Goal: Task Accomplishment & Management: Manage account settings

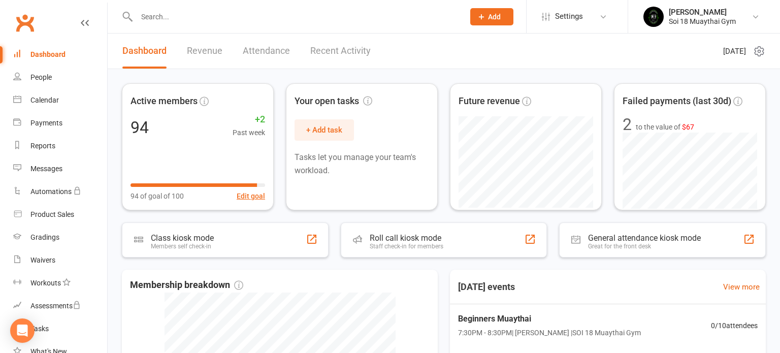
click at [226, 20] on input "text" at bounding box center [295, 17] width 323 height 14
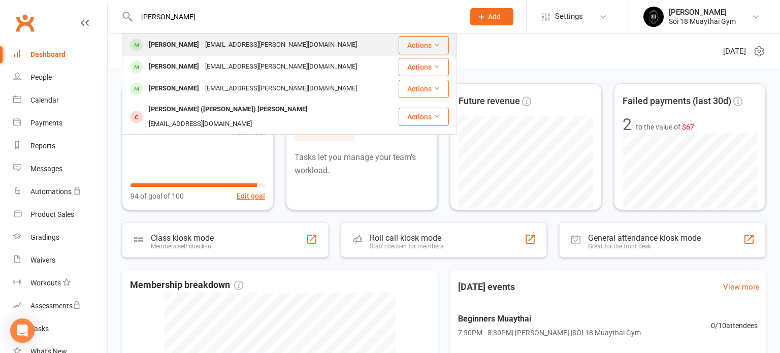
type input "[PERSON_NAME]"
click at [222, 44] on div "[EMAIL_ADDRESS][PERSON_NAME][DOMAIN_NAME]" at bounding box center [281, 45] width 158 height 15
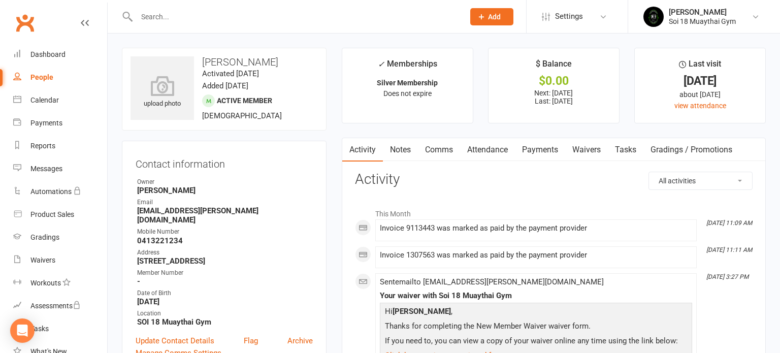
click at [531, 150] on link "Payments" at bounding box center [540, 149] width 50 height 23
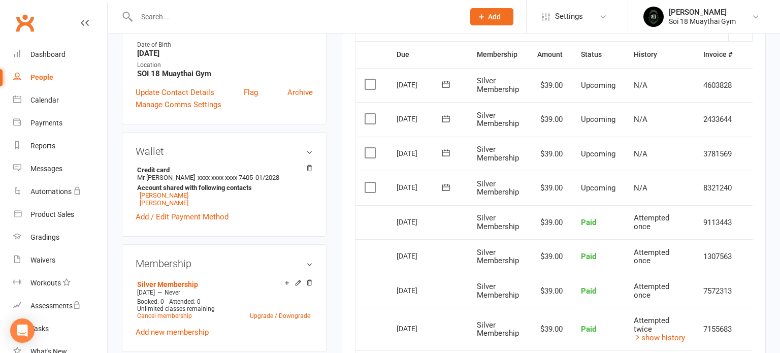
scroll to position [248, 0]
click at [171, 192] on link "[PERSON_NAME]" at bounding box center [164, 196] width 49 height 8
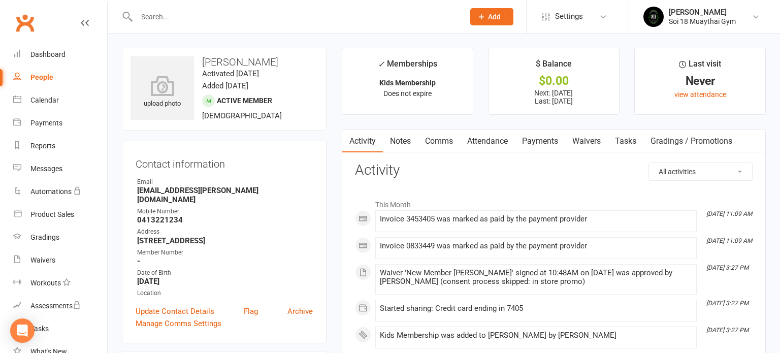
click at [539, 141] on link "Payments" at bounding box center [540, 140] width 50 height 23
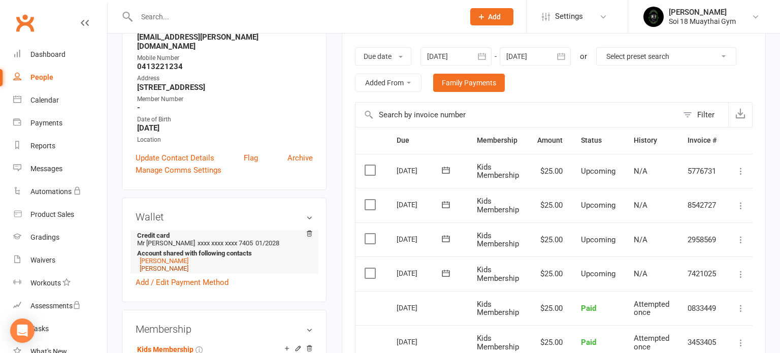
scroll to position [154, 0]
click at [169, 264] on link "[PERSON_NAME]" at bounding box center [164, 268] width 49 height 8
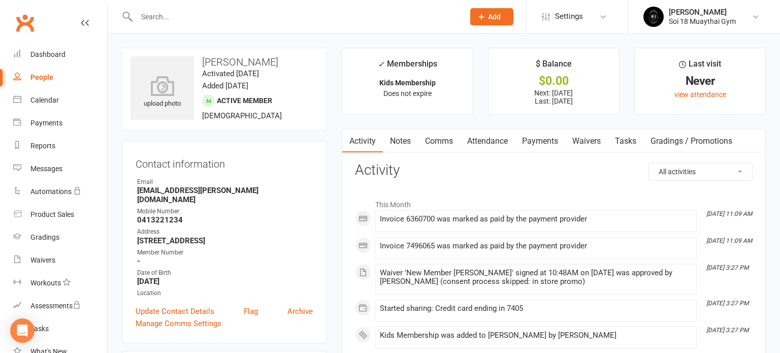
click at [542, 138] on link "Payments" at bounding box center [540, 140] width 50 height 23
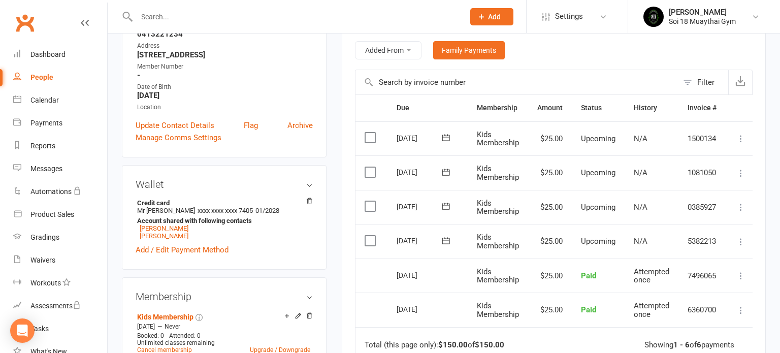
scroll to position [191, 0]
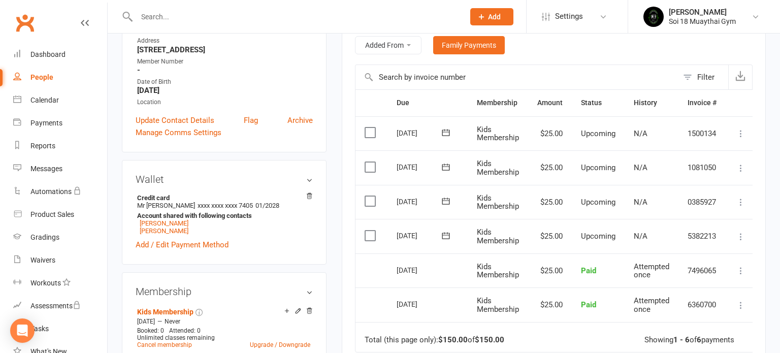
click at [535, 209] on td "$25.00" at bounding box center [550, 202] width 44 height 35
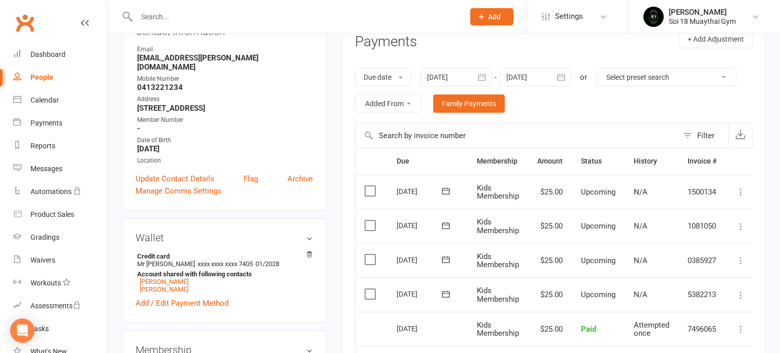
scroll to position [131, 0]
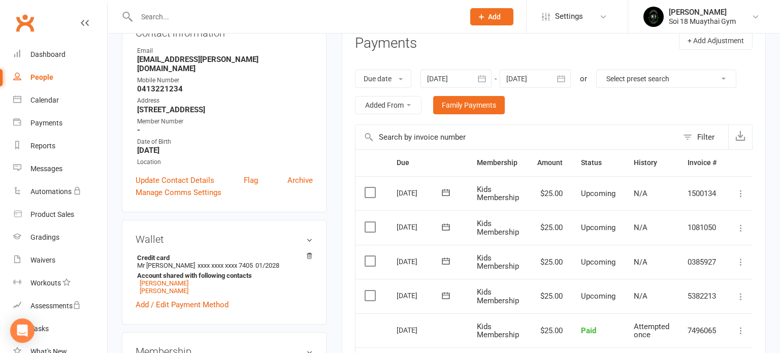
click at [372, 190] on label at bounding box center [372, 192] width 14 height 10
click at [371, 187] on input "checkbox" at bounding box center [368, 187] width 7 height 0
click at [372, 190] on label at bounding box center [372, 192] width 14 height 10
click at [371, 187] on input "checkbox" at bounding box center [368, 187] width 7 height 0
click at [371, 191] on label at bounding box center [372, 192] width 14 height 10
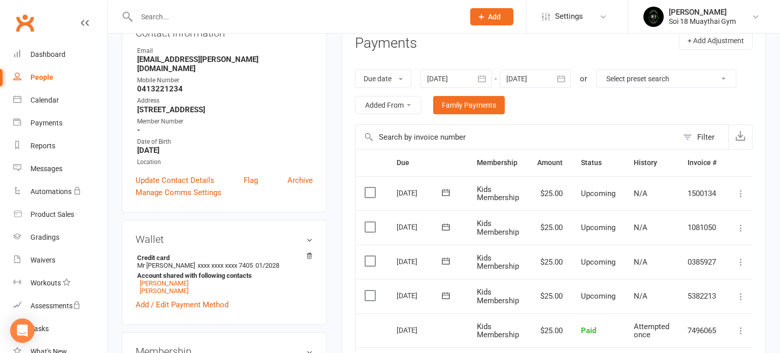
click at [371, 187] on input "checkbox" at bounding box center [368, 187] width 7 height 0
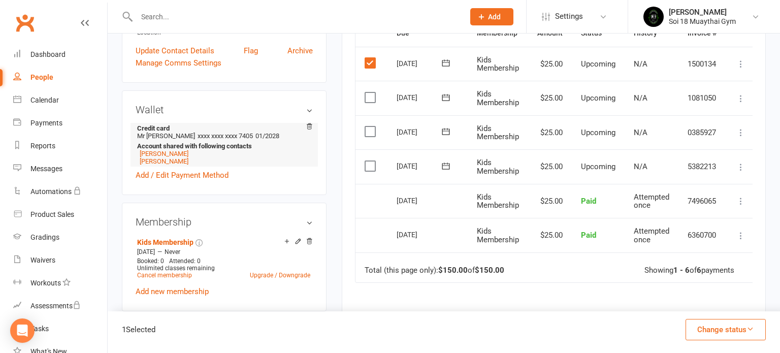
scroll to position [264, 0]
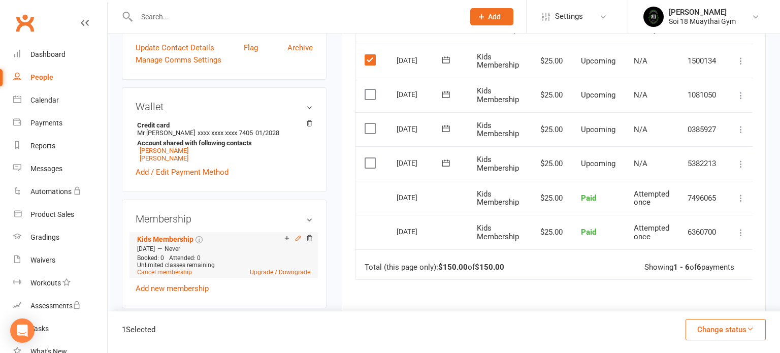
click at [298, 236] on icon at bounding box center [298, 238] width 5 height 5
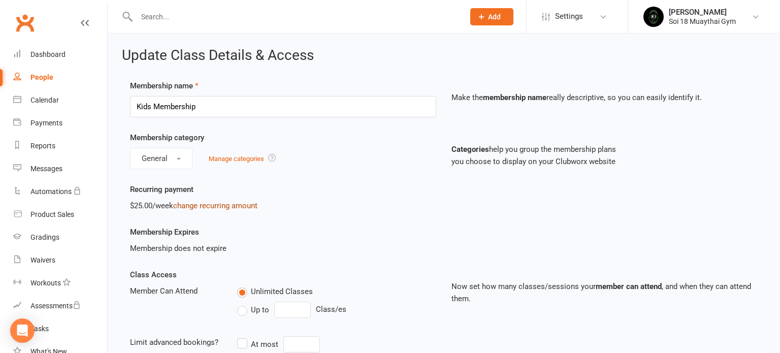
click at [222, 207] on link "change recurring amount" at bounding box center [215, 205] width 84 height 9
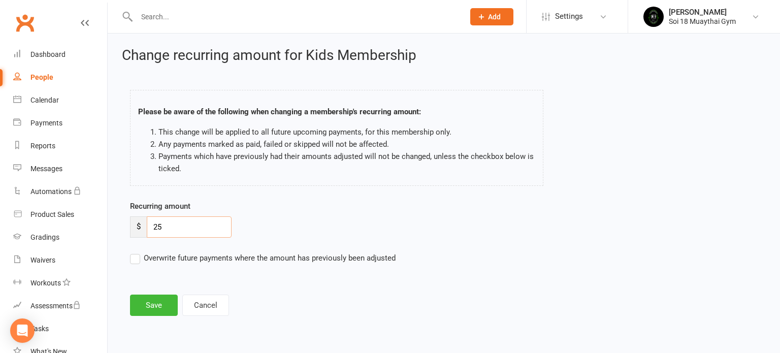
click at [171, 229] on input "25" at bounding box center [189, 226] width 85 height 21
type input "2"
type input "1"
type input "5"
click at [135, 258] on label "Overwrite future payments where the amount has previously been adjusted" at bounding box center [263, 258] width 266 height 12
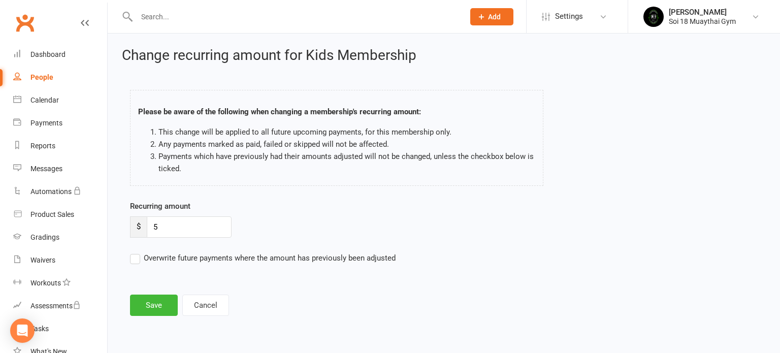
click at [135, 252] on input "Overwrite future payments where the amount has previously been adjusted" at bounding box center [263, 252] width 266 height 0
click at [153, 305] on button "Save" at bounding box center [154, 305] width 48 height 21
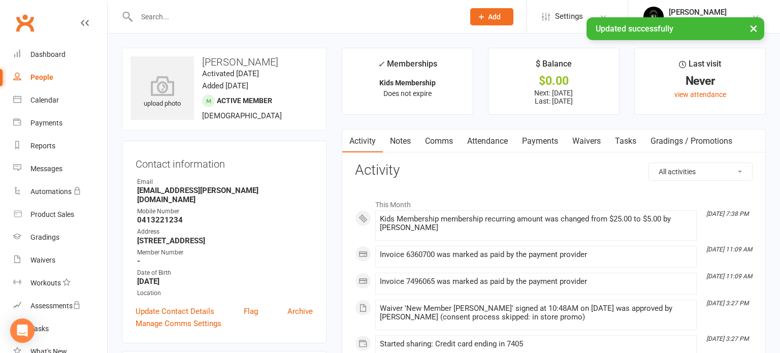
click at [539, 145] on link "Payments" at bounding box center [540, 140] width 50 height 23
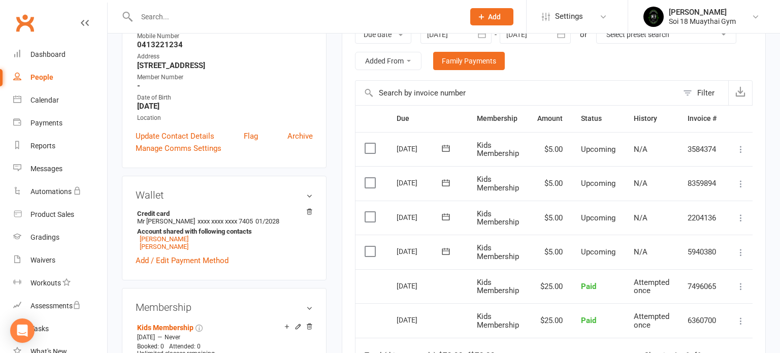
scroll to position [183, 0]
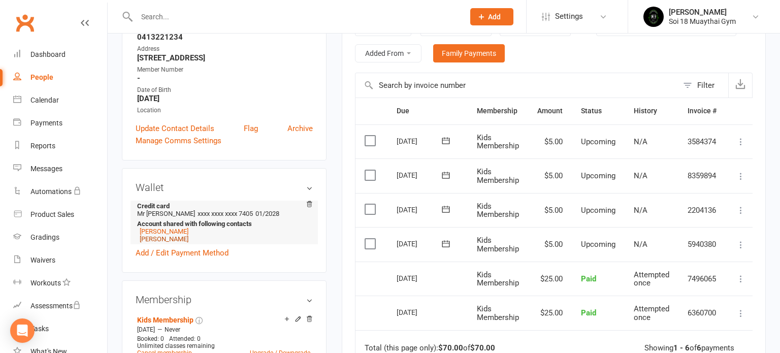
click at [159, 235] on link "[PERSON_NAME]" at bounding box center [164, 239] width 49 height 8
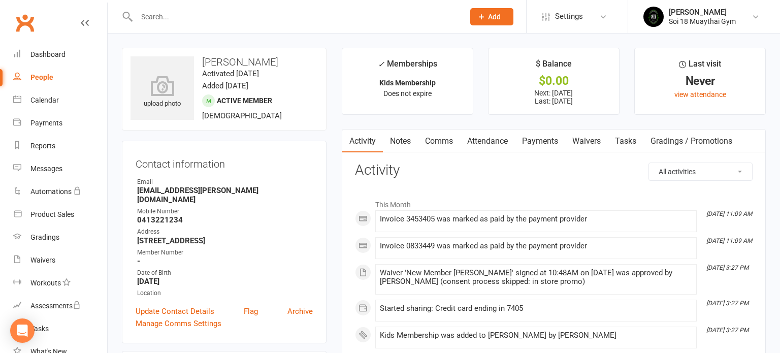
click at [542, 142] on link "Payments" at bounding box center [540, 140] width 50 height 23
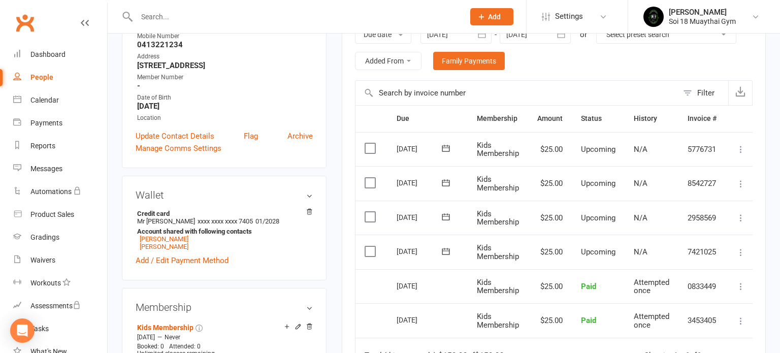
scroll to position [176, 0]
click at [295, 322] on icon at bounding box center [298, 325] width 7 height 7
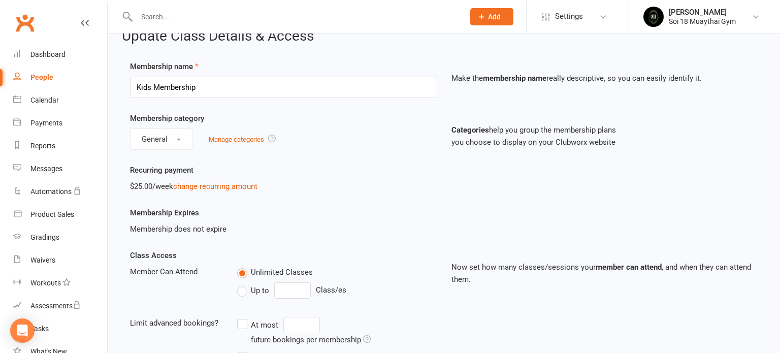
scroll to position [4, 0]
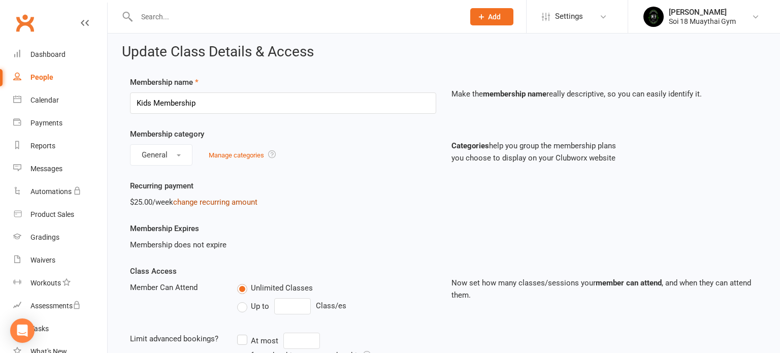
click at [231, 205] on link "change recurring amount" at bounding box center [215, 202] width 84 height 9
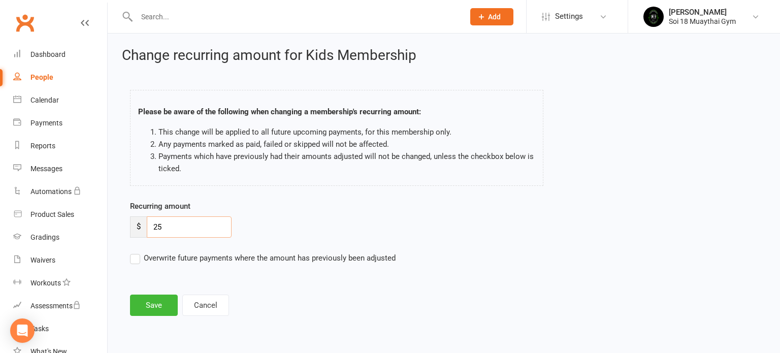
click at [203, 222] on input "25" at bounding box center [189, 226] width 85 height 21
type input "20"
click at [138, 257] on label "Overwrite future payments where the amount has previously been adjusted" at bounding box center [263, 258] width 266 height 12
click at [138, 252] on input "Overwrite future payments where the amount has previously been adjusted" at bounding box center [263, 252] width 266 height 0
click at [152, 300] on button "Save" at bounding box center [154, 305] width 48 height 21
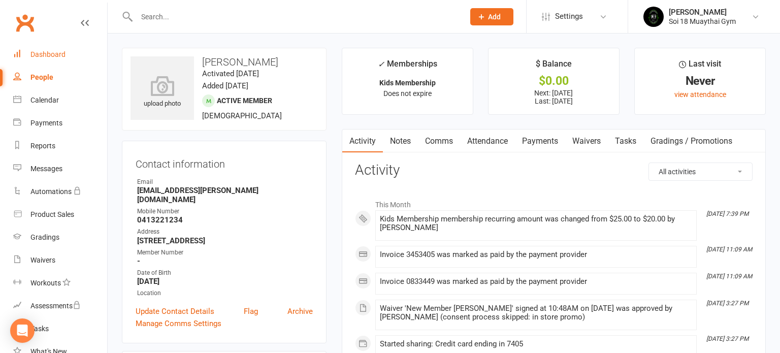
click at [43, 56] on div "Dashboard" at bounding box center [47, 54] width 35 height 8
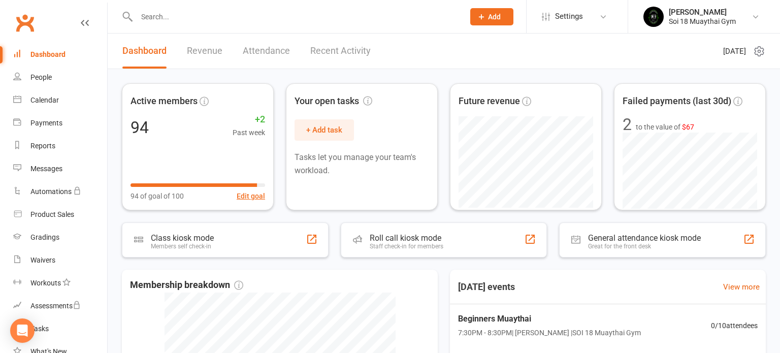
click at [328, 53] on link "Recent Activity" at bounding box center [340, 51] width 60 height 35
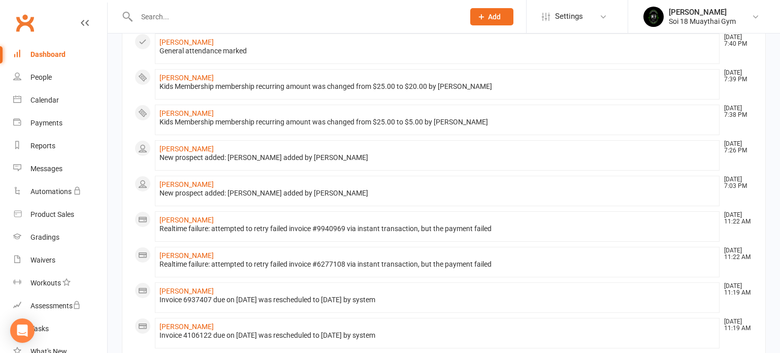
scroll to position [202, 0]
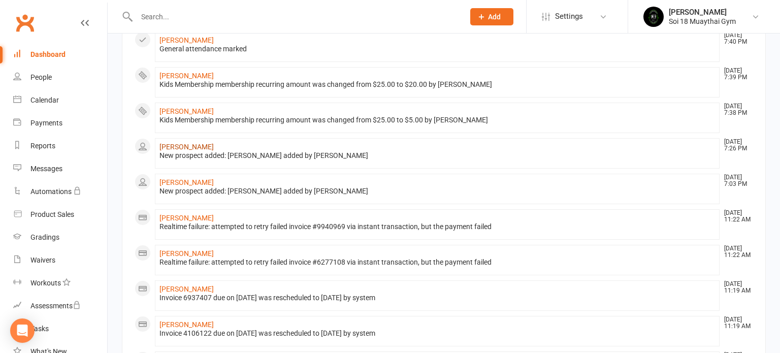
click at [175, 145] on link "[PERSON_NAME]" at bounding box center [186, 147] width 54 height 8
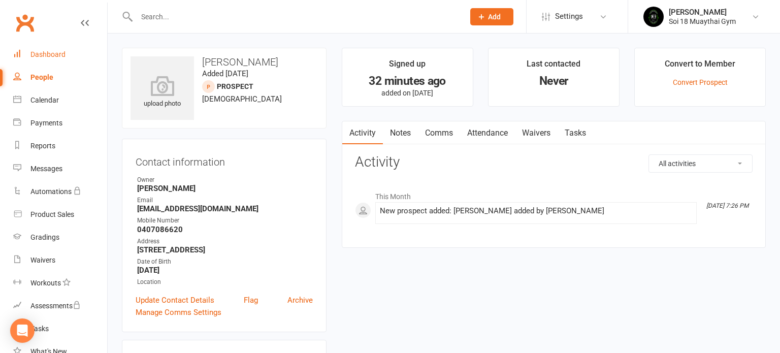
click at [53, 57] on div "Dashboard" at bounding box center [47, 54] width 35 height 8
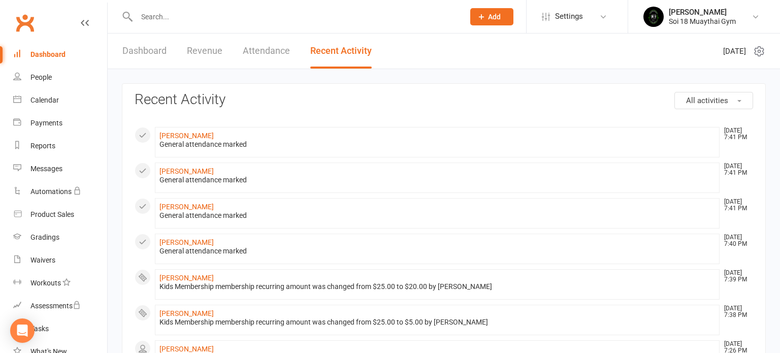
click at [137, 53] on link "Dashboard" at bounding box center [144, 51] width 44 height 35
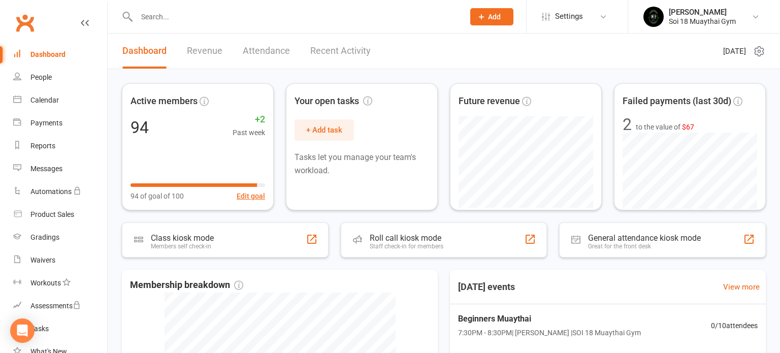
click at [213, 53] on link "Revenue" at bounding box center [205, 51] width 36 height 35
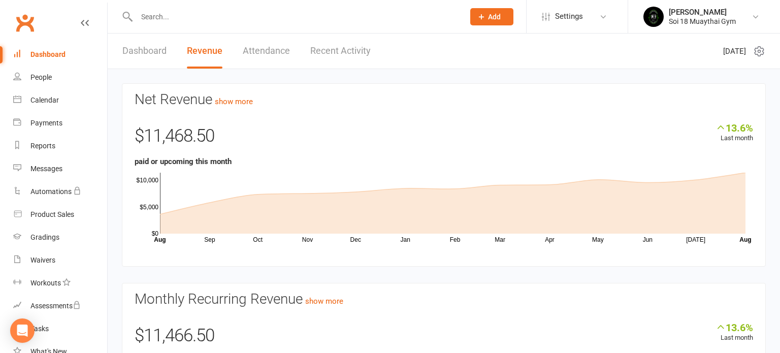
click at [337, 55] on link "Recent Activity" at bounding box center [340, 51] width 60 height 35
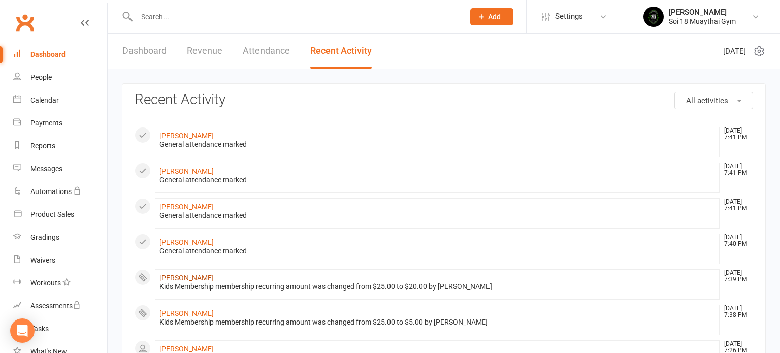
click at [180, 276] on link "[PERSON_NAME]" at bounding box center [186, 278] width 54 height 8
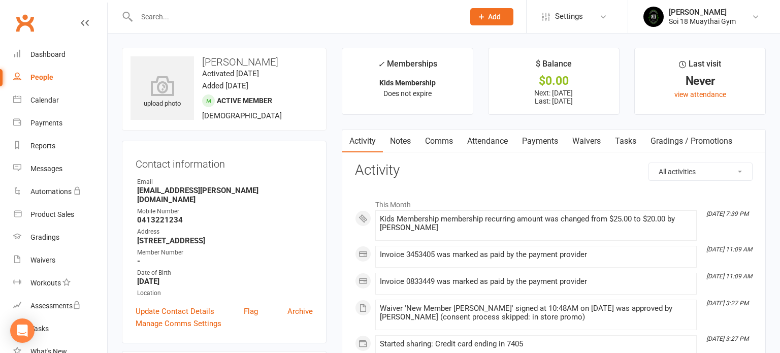
click at [549, 145] on link "Payments" at bounding box center [540, 140] width 50 height 23
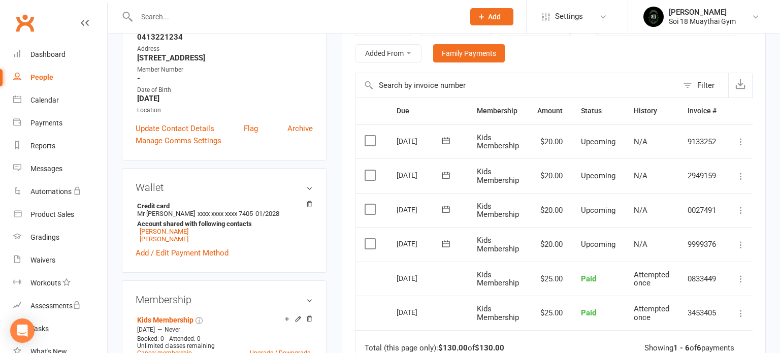
scroll to position [184, 0]
click at [372, 240] on label at bounding box center [372, 243] width 14 height 10
click at [371, 238] on input "checkbox" at bounding box center [368, 238] width 7 height 0
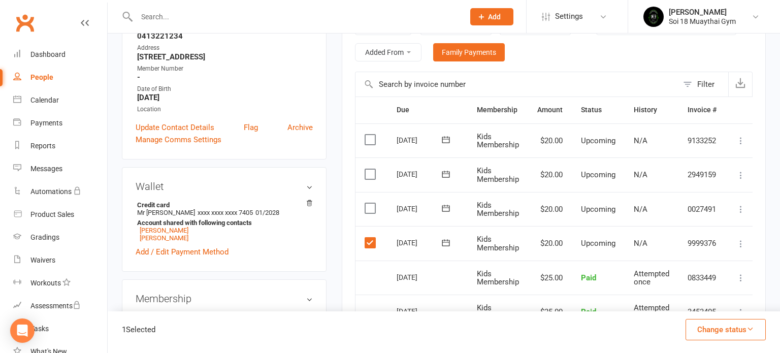
click at [373, 207] on label at bounding box center [372, 208] width 14 height 10
click at [371, 203] on input "checkbox" at bounding box center [368, 203] width 7 height 0
click at [369, 212] on label at bounding box center [372, 208] width 14 height 10
click at [369, 203] on input "checkbox" at bounding box center [368, 203] width 7 height 0
click at [733, 330] on button "Change status" at bounding box center [726, 329] width 80 height 21
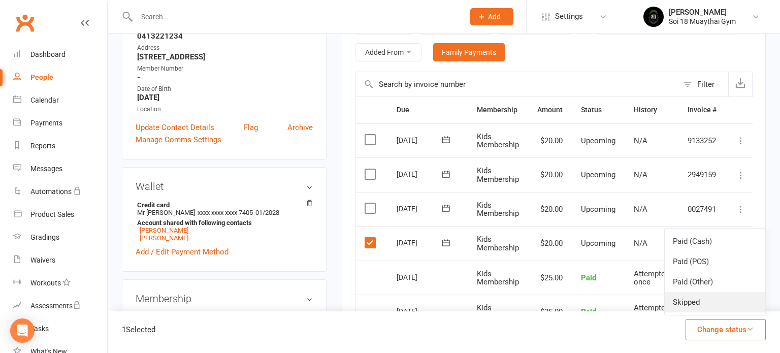
click at [702, 300] on link "Skipped" at bounding box center [715, 302] width 101 height 20
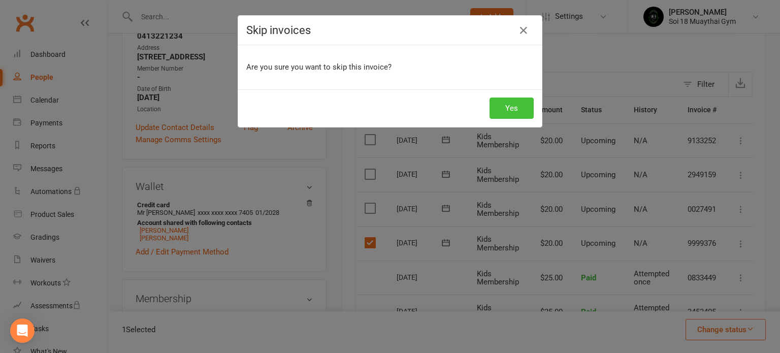
click at [508, 108] on button "Yes" at bounding box center [512, 107] width 44 height 21
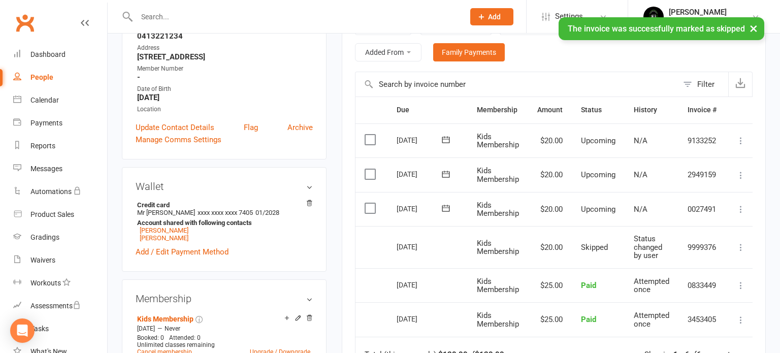
click at [372, 206] on label at bounding box center [372, 208] width 14 height 10
click at [371, 203] on input "checkbox" at bounding box center [368, 203] width 7 height 0
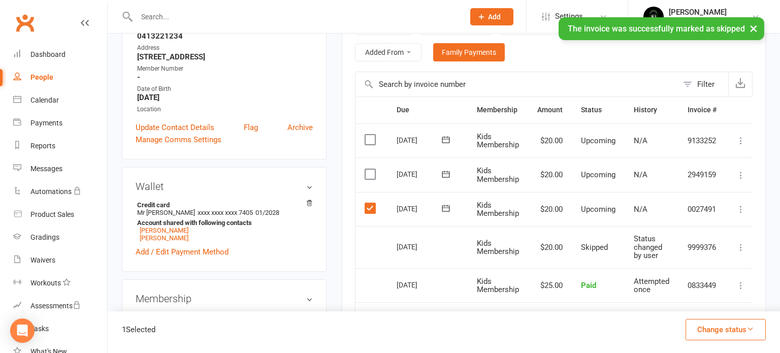
click at [701, 323] on button "Change status" at bounding box center [726, 329] width 80 height 21
click at [680, 297] on link "Skipped" at bounding box center [715, 302] width 101 height 20
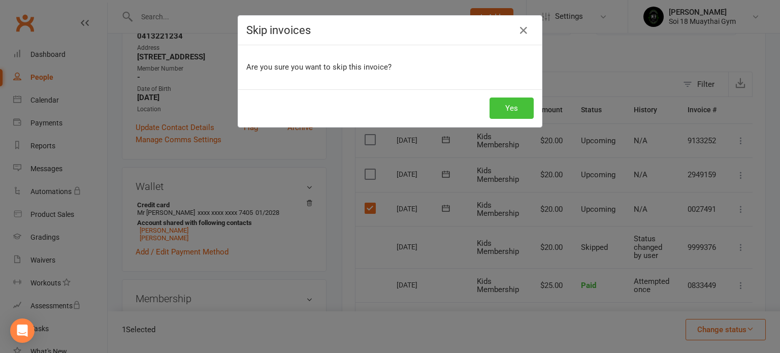
click at [506, 103] on button "Yes" at bounding box center [512, 107] width 44 height 21
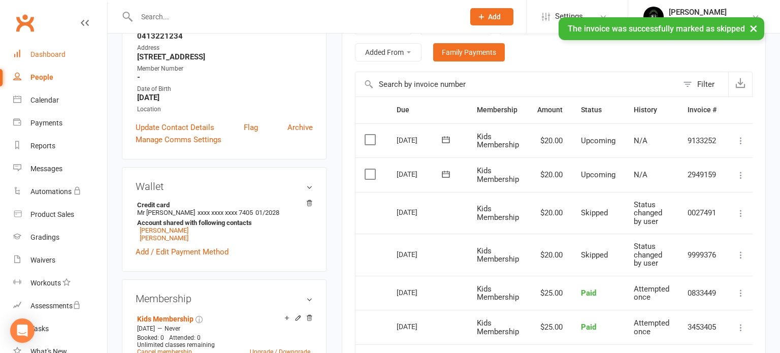
click at [44, 59] on link "Dashboard" at bounding box center [60, 54] width 94 height 23
